Goal: Information Seeking & Learning: Learn about a topic

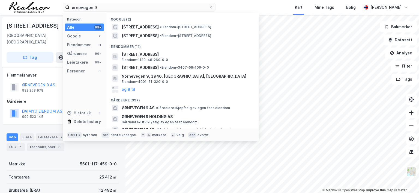
drag, startPoint x: 103, startPoint y: 7, endPoint x: 40, endPoint y: 3, distance: 63.2
click at [40, 3] on div "ørnevegen 9 Kategori Alle 99+ Google 2 Eiendommer 11 Gårdeiere 99+ Leietakere 9…" at bounding box center [209, 7] width 419 height 15
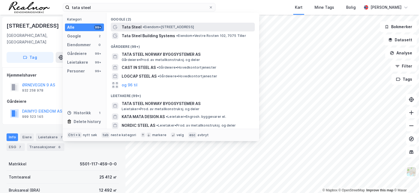
click at [170, 28] on span "• Eiendom • [STREET_ADDRESS]" at bounding box center [168, 27] width 51 height 4
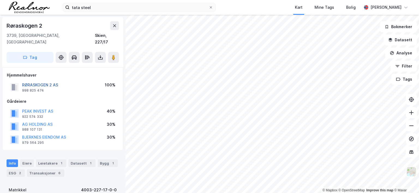
click at [0, 0] on button "RØRASKOGEN 2 AS" at bounding box center [0, 0] width 0 height 0
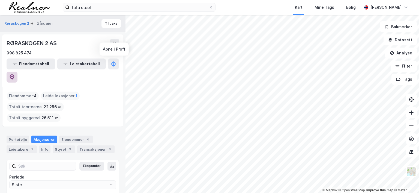
click at [14, 74] on icon at bounding box center [12, 76] width 5 height 5
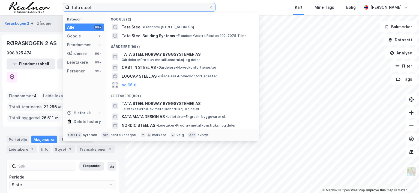
click at [91, 7] on input "tata steel" at bounding box center [139, 7] width 139 height 8
click at [39, 7] on div "tata steel Kategori Alle 99+ Google 2 Eiendommer 0 Gårdeiere 99+ Leietakere 99+…" at bounding box center [209, 7] width 419 height 15
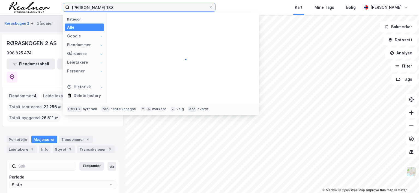
type input "[PERSON_NAME] 138"
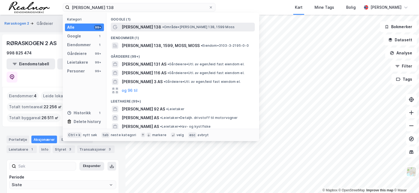
click at [142, 26] on span "[PERSON_NAME] 138" at bounding box center [142, 27] width 40 height 7
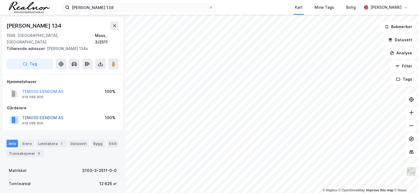
click at [0, 0] on button "TEMOSS EIENDOM AS" at bounding box center [0, 0] width 0 height 0
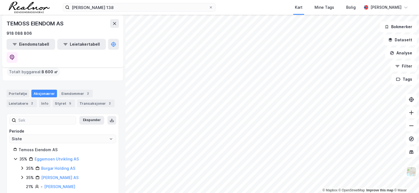
scroll to position [34, 0]
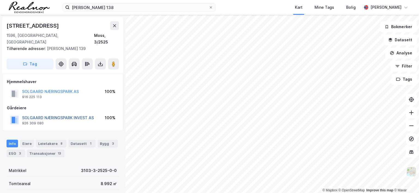
click at [0, 0] on button "SOLGAARD NÆRINGSPARK INVEST AS" at bounding box center [0, 0] width 0 height 0
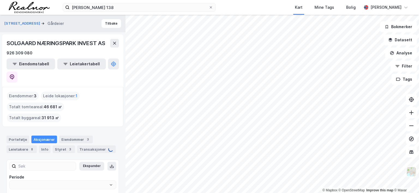
type input "Siste"
click at [14, 74] on icon at bounding box center [12, 76] width 5 height 5
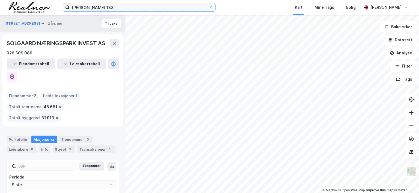
click at [117, 8] on input "[PERSON_NAME] 138" at bounding box center [139, 7] width 139 height 8
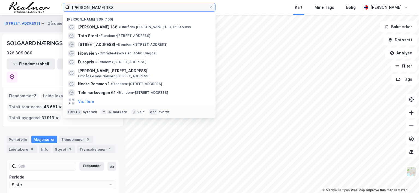
drag, startPoint x: 117, startPoint y: 8, endPoint x: 52, endPoint y: 9, distance: 65.0
click at [52, 9] on div "[PERSON_NAME] 138 Nylige søk (100) [PERSON_NAME] 138 • Område • [PERSON_NAME] 1…" at bounding box center [209, 7] width 419 height 15
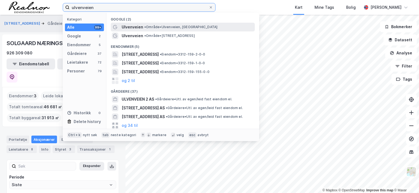
type input "ulvenveien"
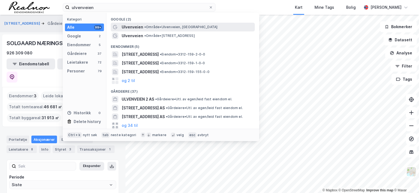
click at [184, 29] on span "• Område • [GEOGRAPHIC_DATA], [GEOGRAPHIC_DATA]" at bounding box center [180, 27] width 73 height 4
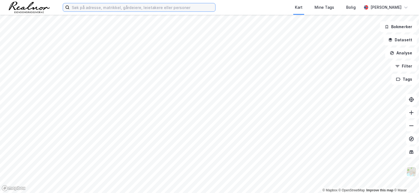
click at [111, 5] on input at bounding box center [143, 7] width 146 height 8
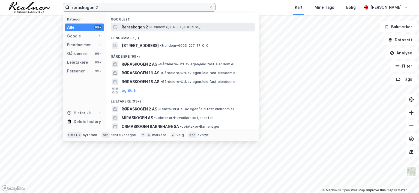
type input "røraskogen 2"
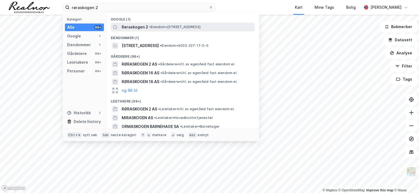
click at [146, 26] on span "Røraskogen 2" at bounding box center [135, 27] width 26 height 7
